Goal: Information Seeking & Learning: Learn about a topic

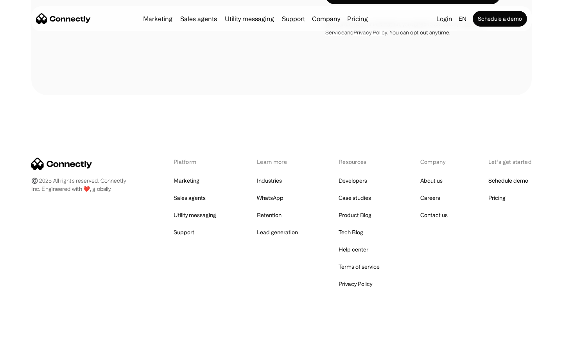
scroll to position [1147, 0]
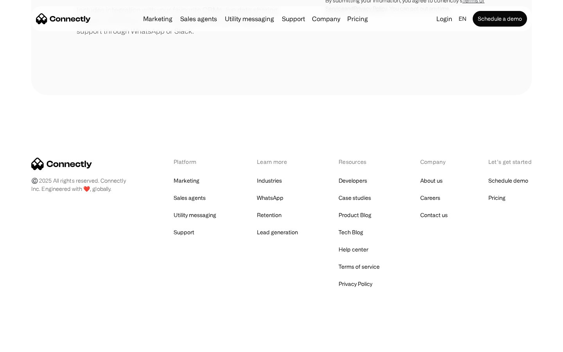
scroll to position [364, 0]
